Goal: Task Accomplishment & Management: Manage account settings

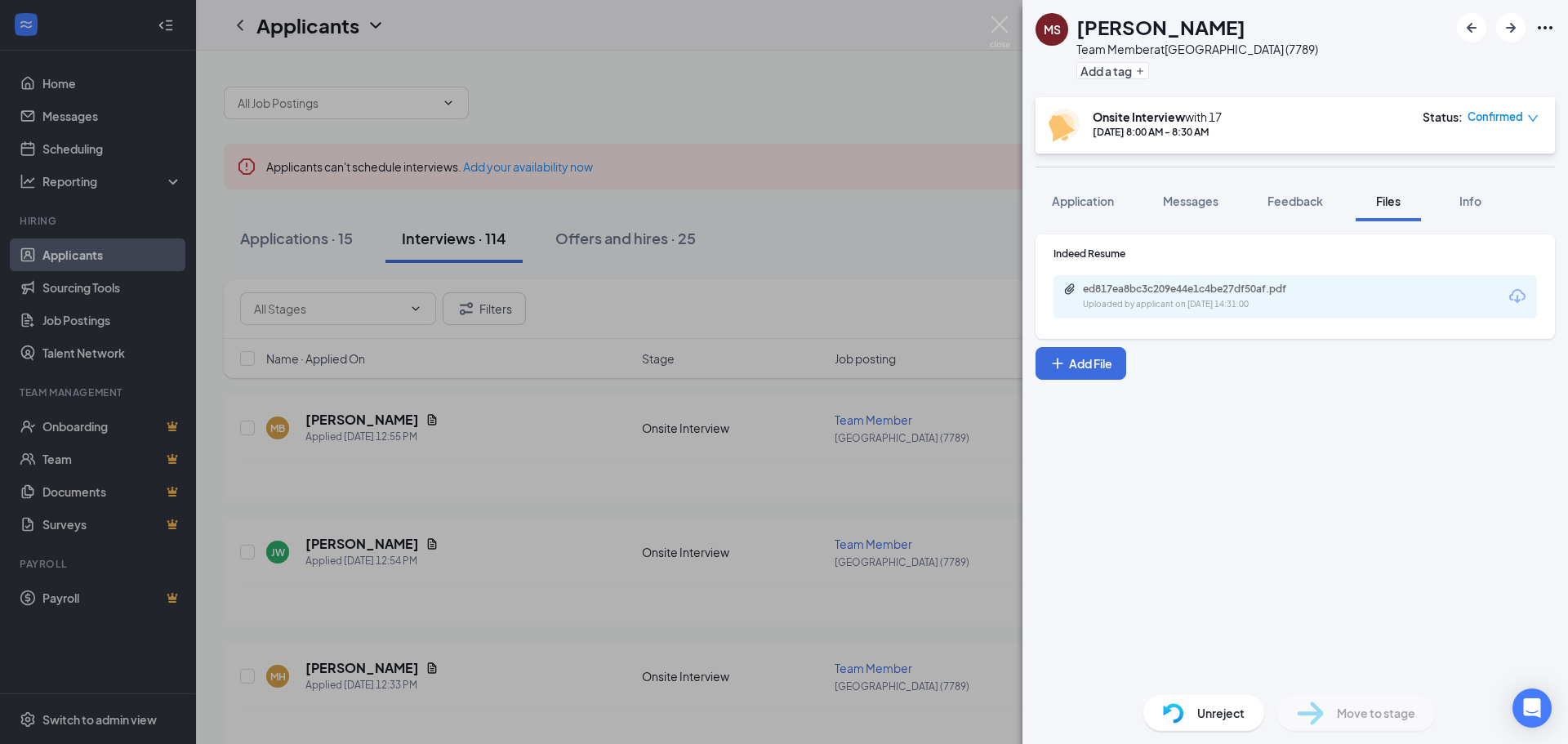
click at [939, 274] on div "[PERSON_NAME] Team Member at [GEOGRAPHIC_DATA] (7789) Add a tag Onsite Intervie…" at bounding box center [784, 372] width 1568 height 744
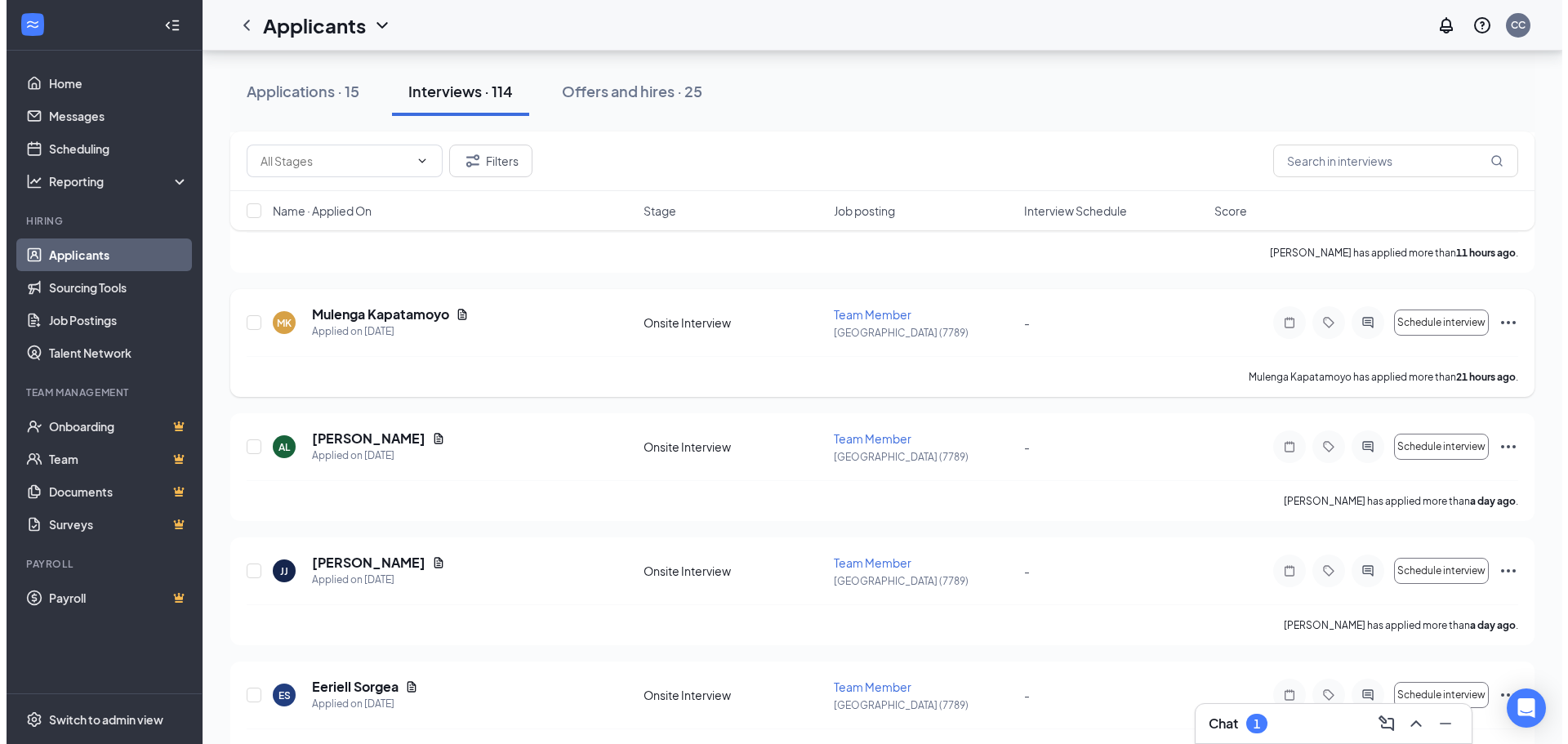
scroll to position [735, 0]
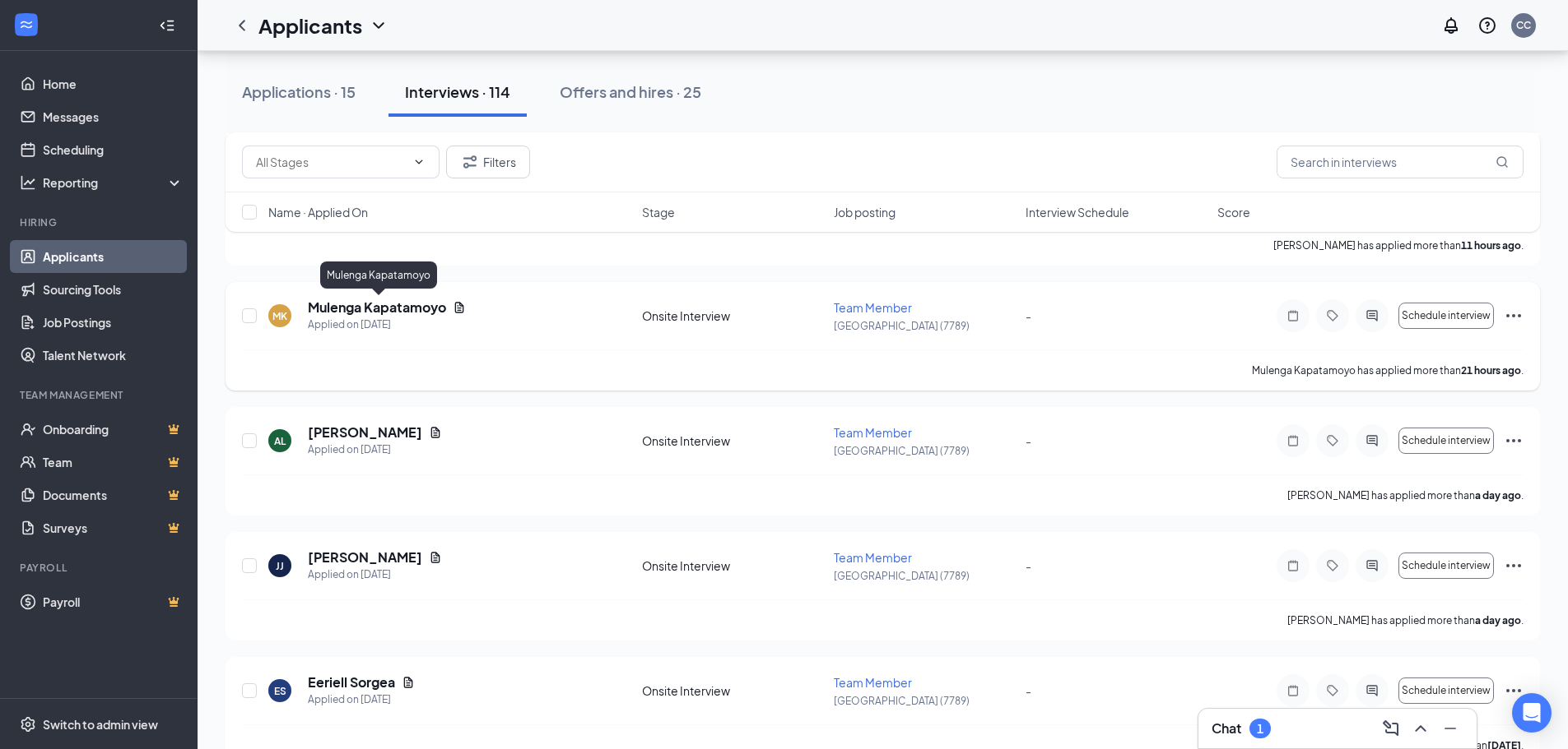
click at [385, 308] on h5 "Mulenga Kapatamoyo" at bounding box center [377, 308] width 139 height 18
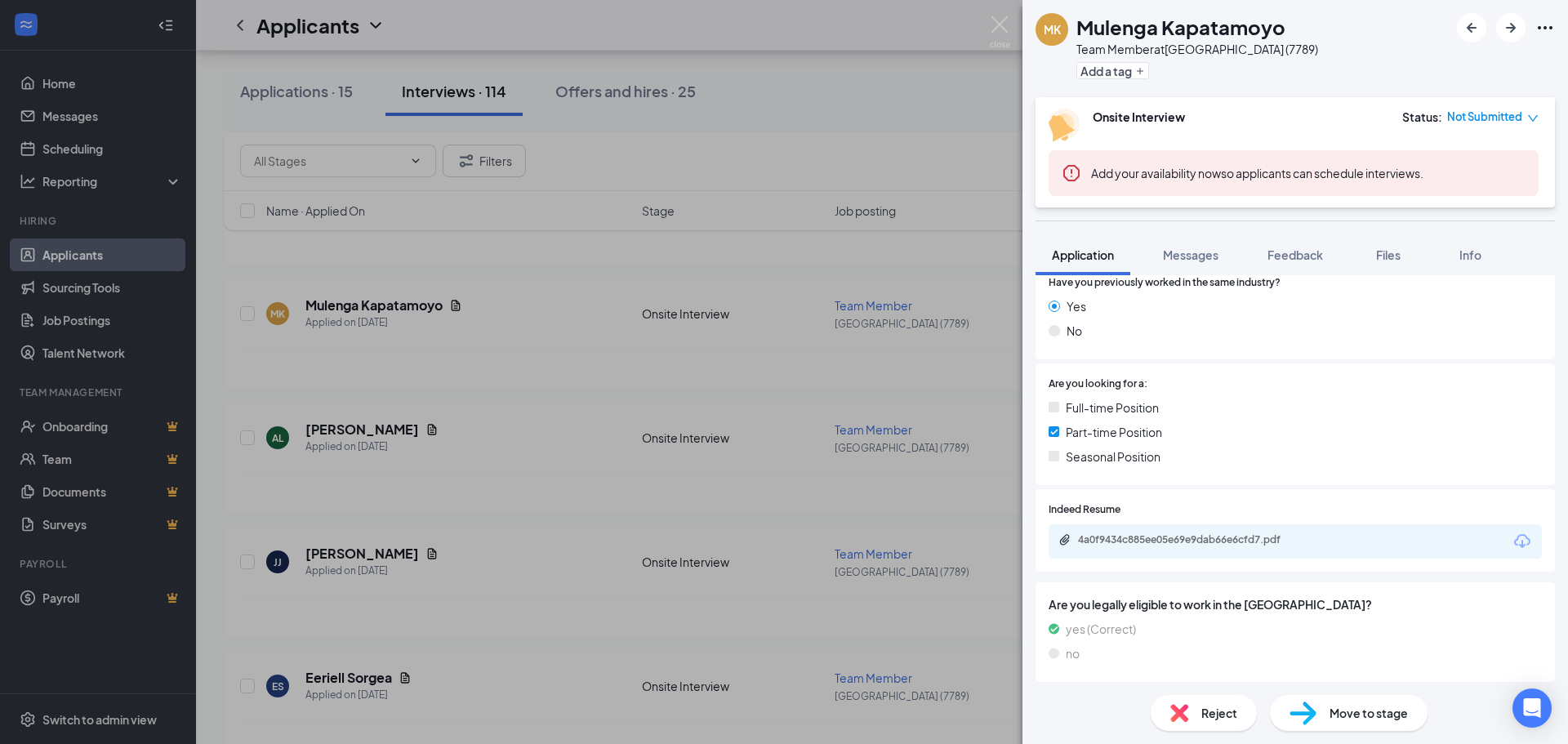
scroll to position [257, 0]
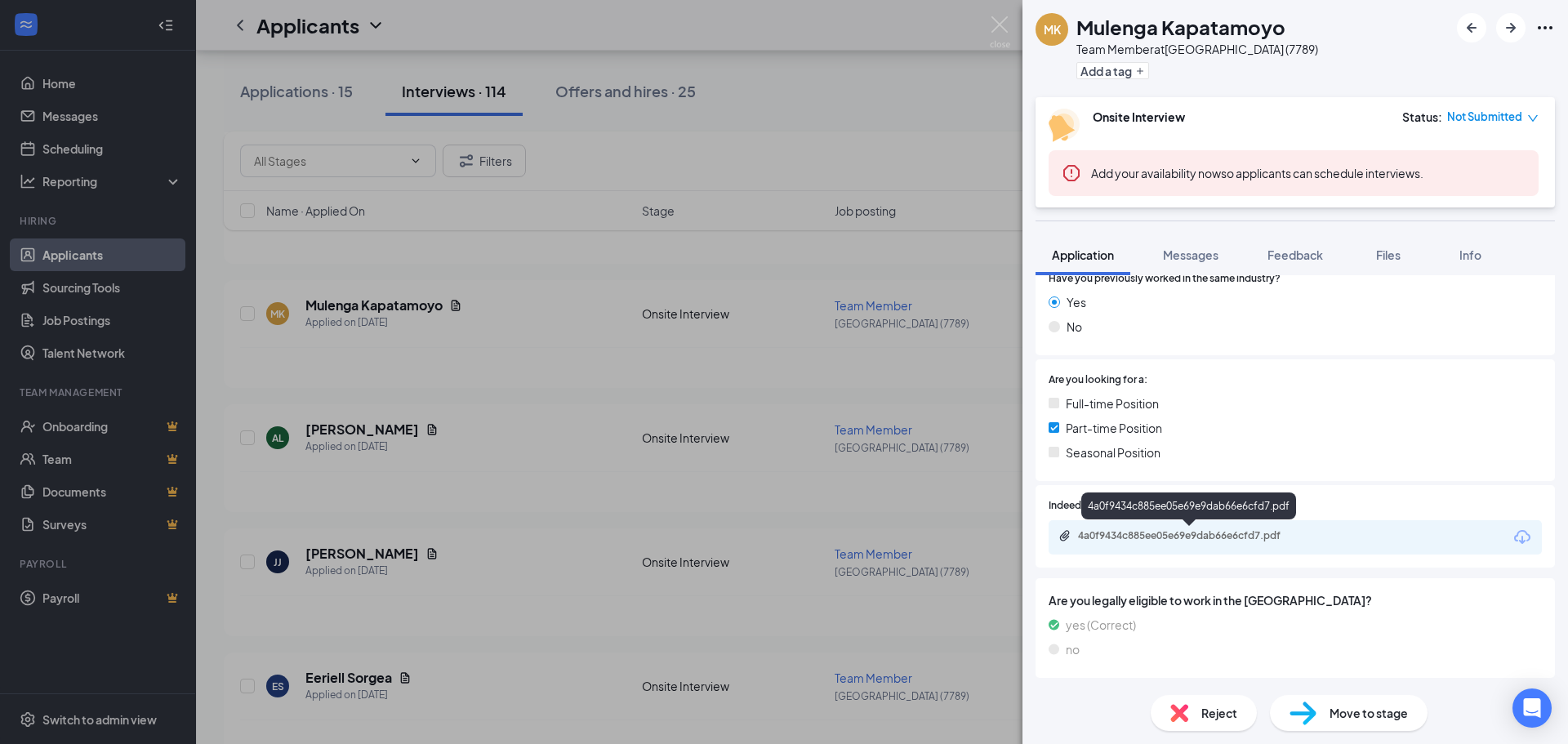
click at [1182, 533] on div "4a0f9434c885ee05e69e9dab66e6cfd7.pdf" at bounding box center [1192, 536] width 229 height 13
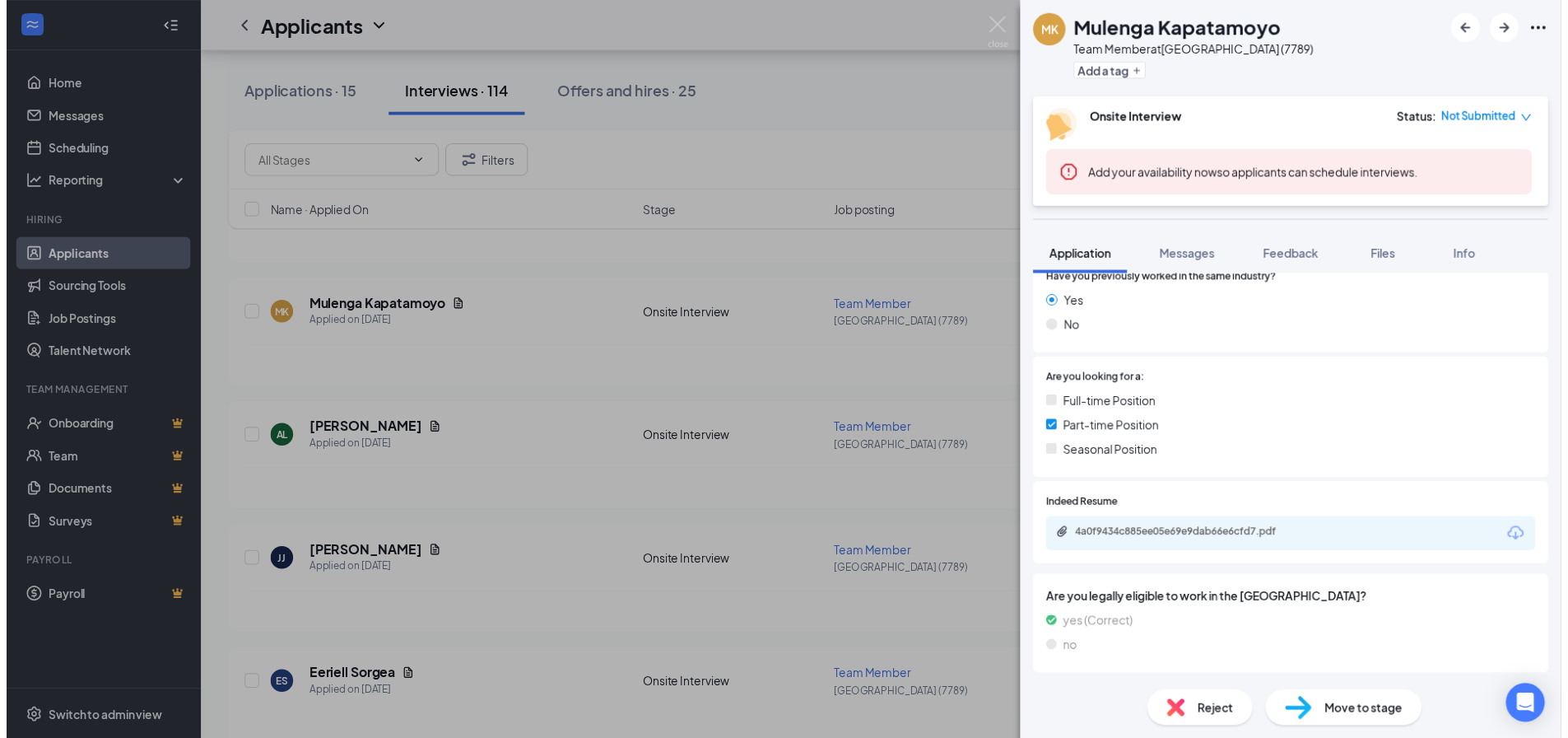
scroll to position [253, 0]
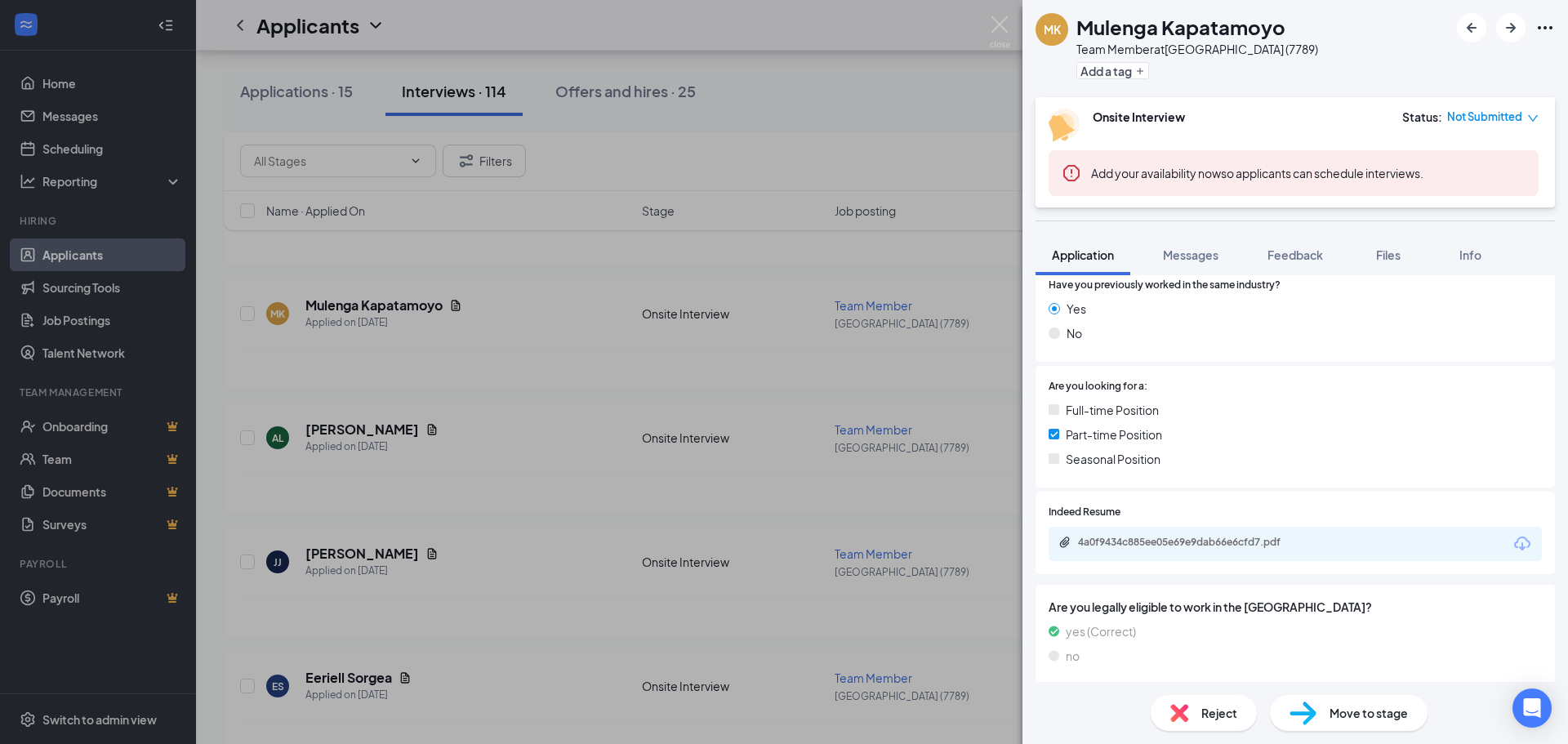
click at [948, 324] on div "[PERSON_NAME] Kapatamoyo Team Member at [GEOGRAPHIC_DATA] (7789) Add a tag Onsi…" at bounding box center [784, 372] width 1568 height 744
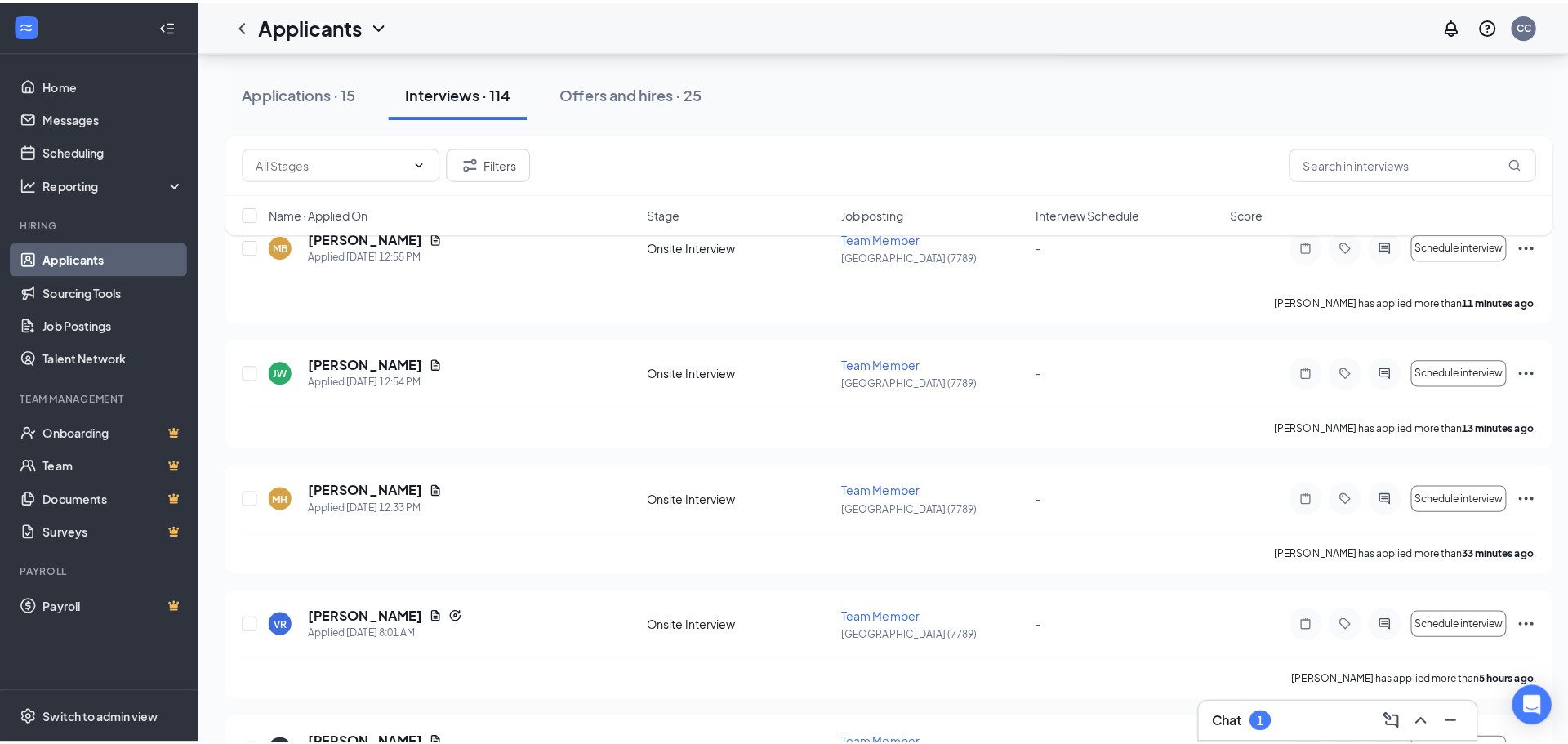
scroll to position [164, 0]
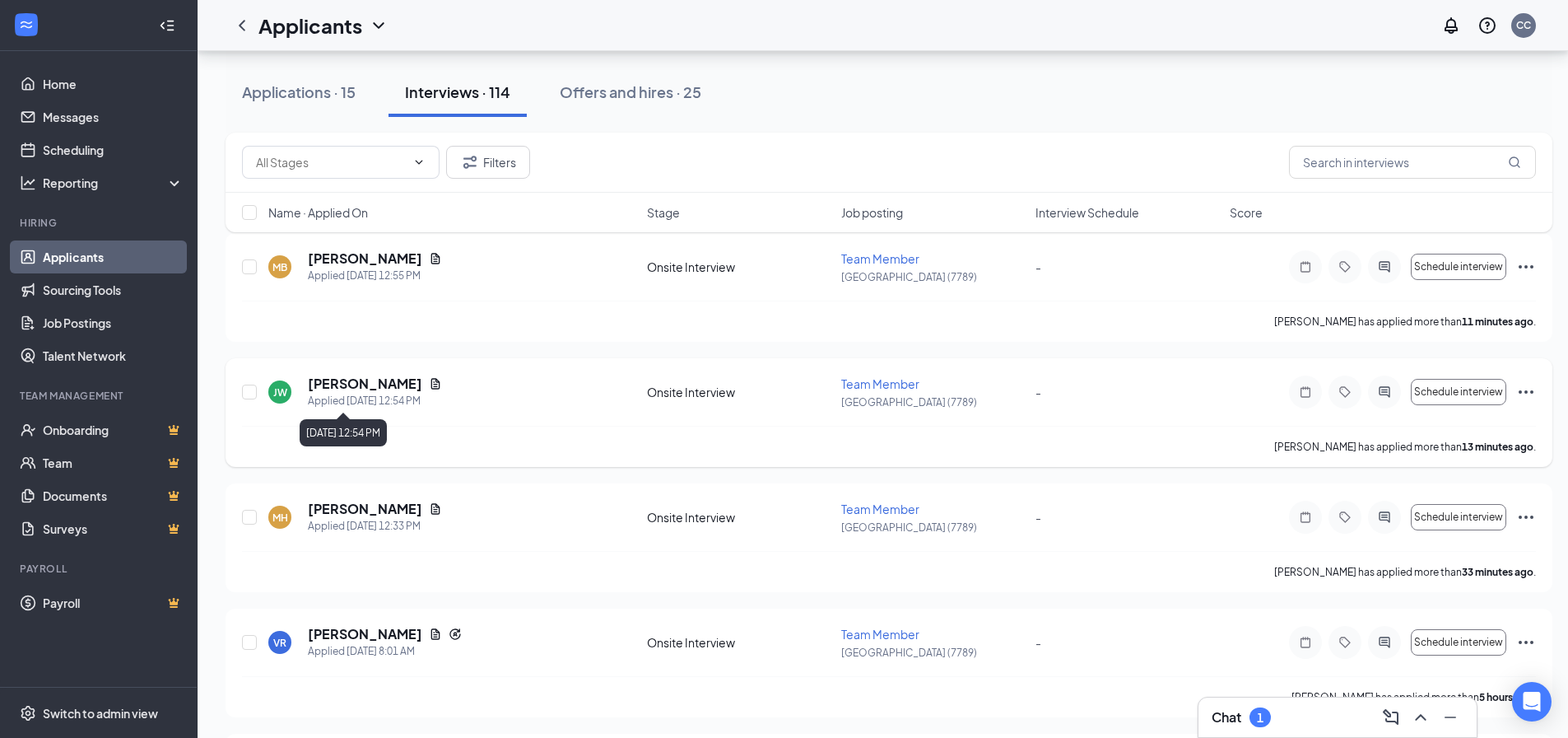
click at [391, 398] on div "Applied [DATE] 12:54 PM" at bounding box center [375, 401] width 134 height 16
click at [748, 401] on div "[PERSON_NAME] Applied [DATE] 12:54 PM Onsite Interview Team Member [GEOGRAPHIC_…" at bounding box center [888, 400] width 1294 height 51
click at [398, 387] on h5 "[PERSON_NAME]" at bounding box center [365, 384] width 114 height 18
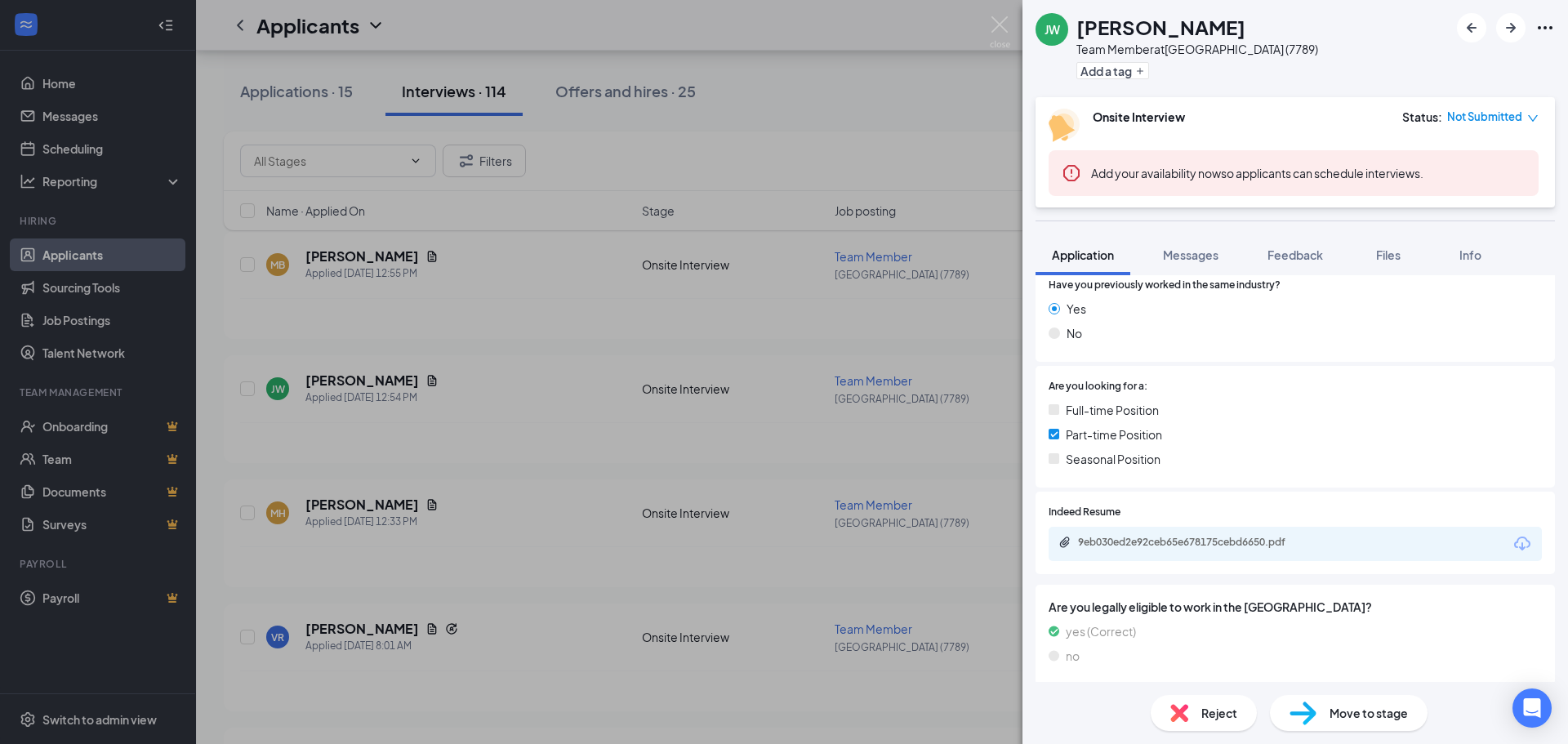
scroll to position [257, 0]
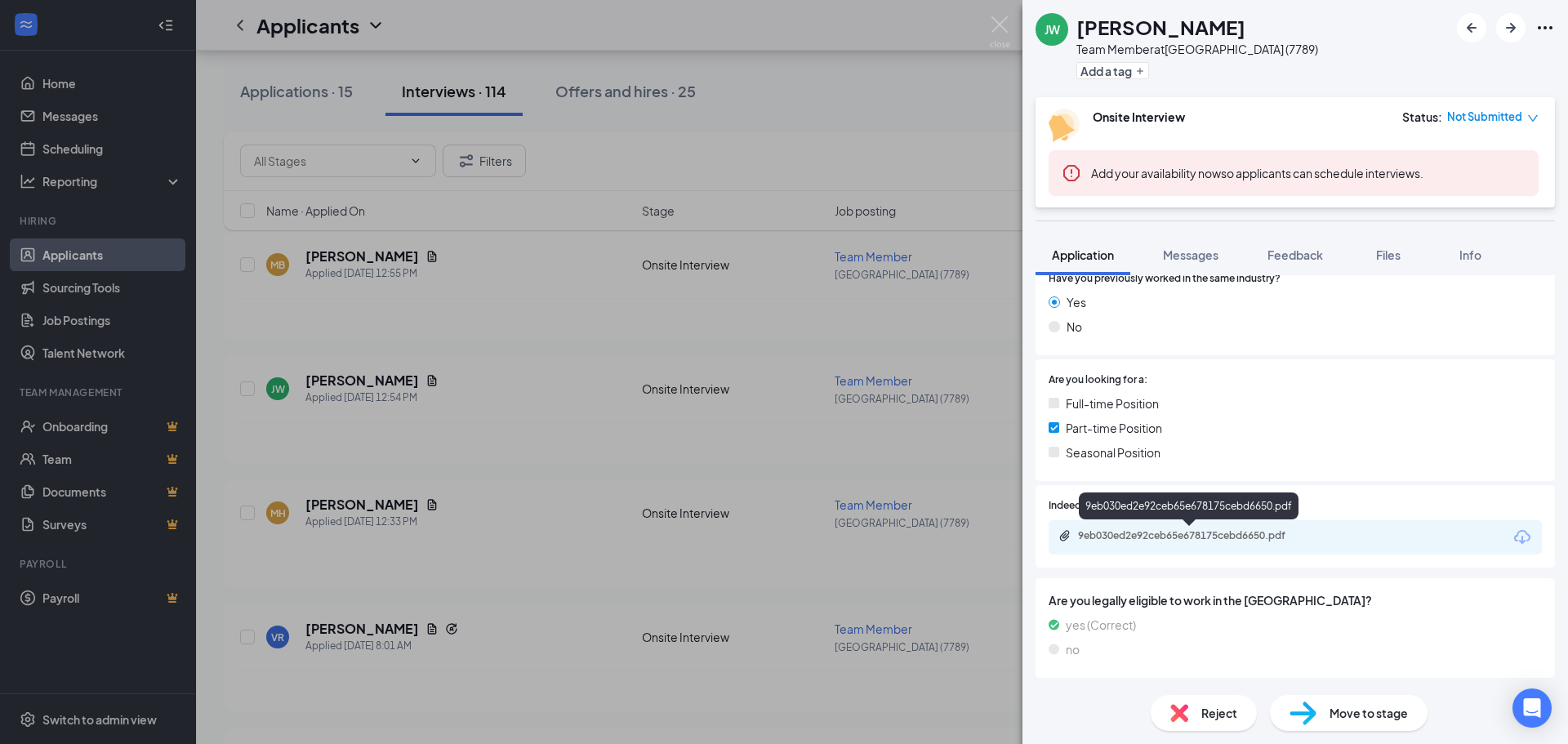
click at [1161, 533] on div "9eb030ed2e92ceb65e678175cebd6650.pdf" at bounding box center [1192, 536] width 229 height 13
